Goal: Information Seeking & Learning: Learn about a topic

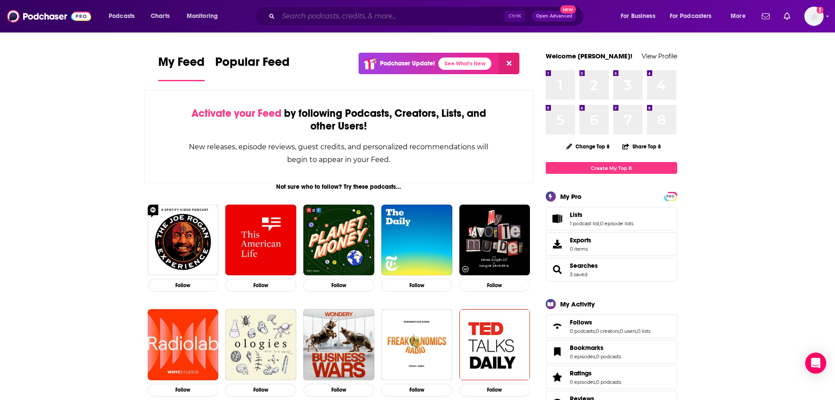
click at [410, 20] on input "Search podcasts, credits, & more..." at bounding box center [391, 16] width 226 height 14
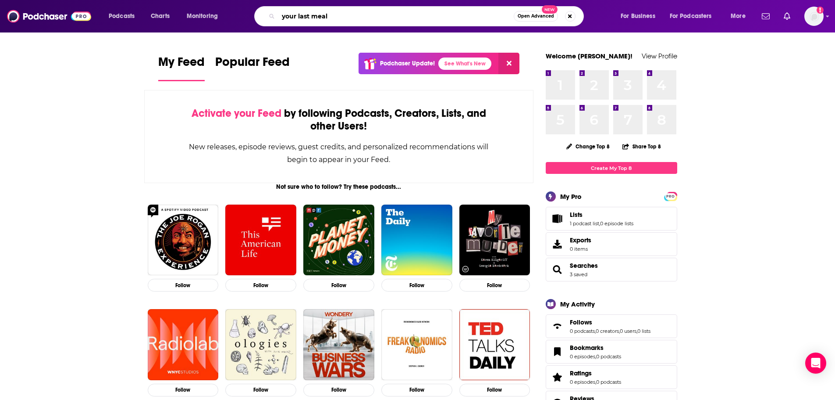
type input "your last meal"
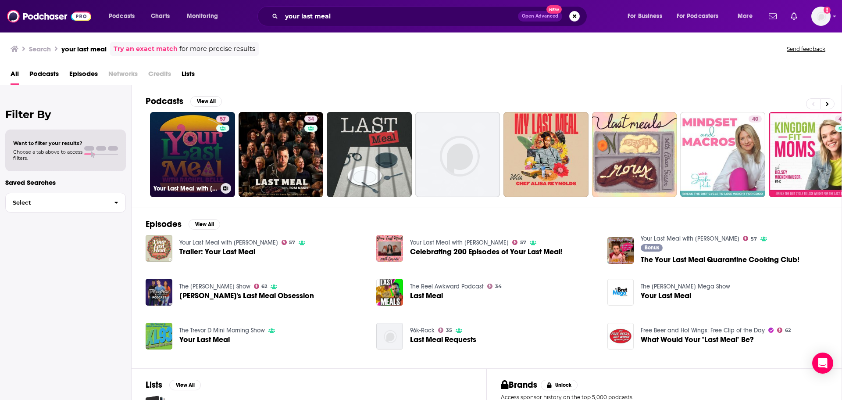
click at [182, 157] on link "57 Your Last Meal with [PERSON_NAME]" at bounding box center [192, 154] width 85 height 85
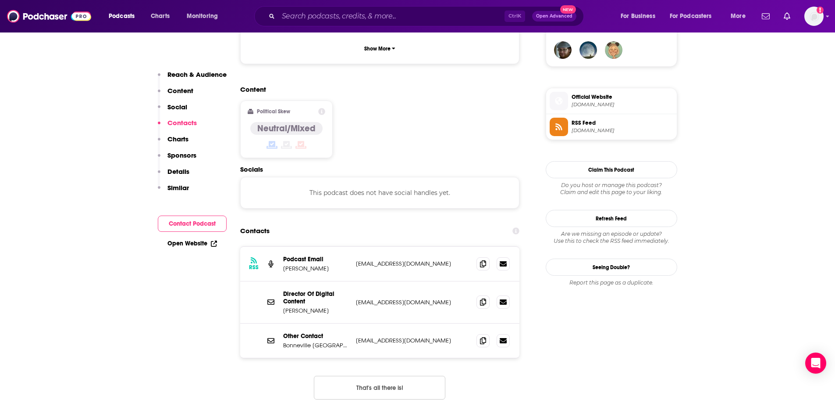
scroll to position [658, 0]
click at [487, 255] on span at bounding box center [483, 261] width 13 height 13
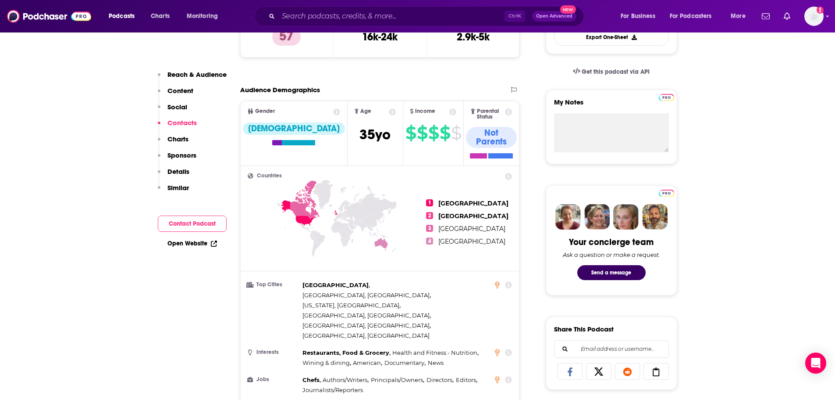
scroll to position [263, 0]
